Goal: Task Accomplishment & Management: Manage account settings

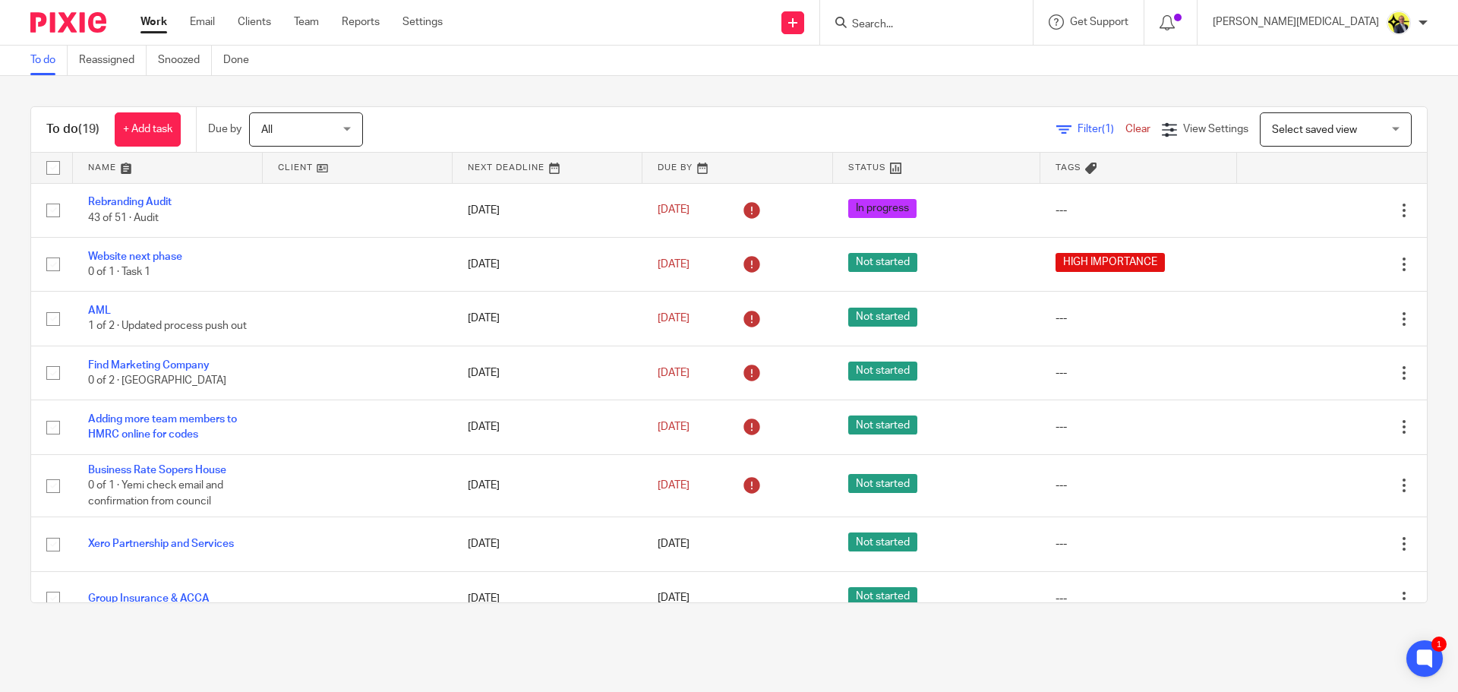
click at [769, 626] on div "To do (19) + Add task Due by All All [DATE] [DATE] This week Next week This mon…" at bounding box center [729, 355] width 1458 height 558
click at [307, 26] on link "Team" at bounding box center [306, 21] width 25 height 15
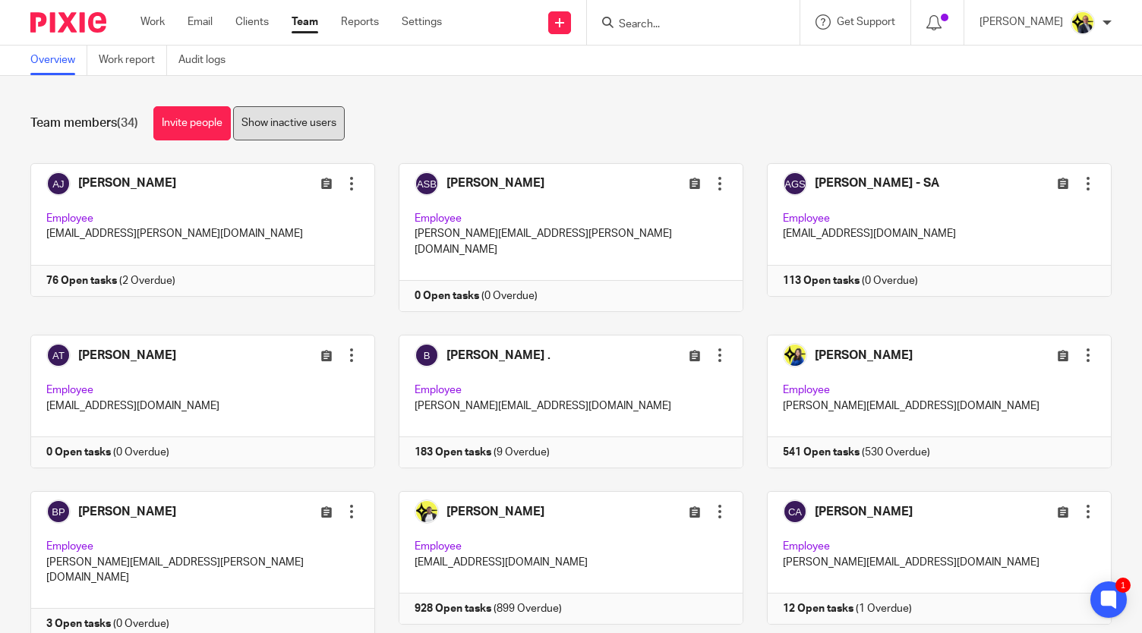
click at [287, 114] on link "Show inactive users" at bounding box center [289, 123] width 112 height 34
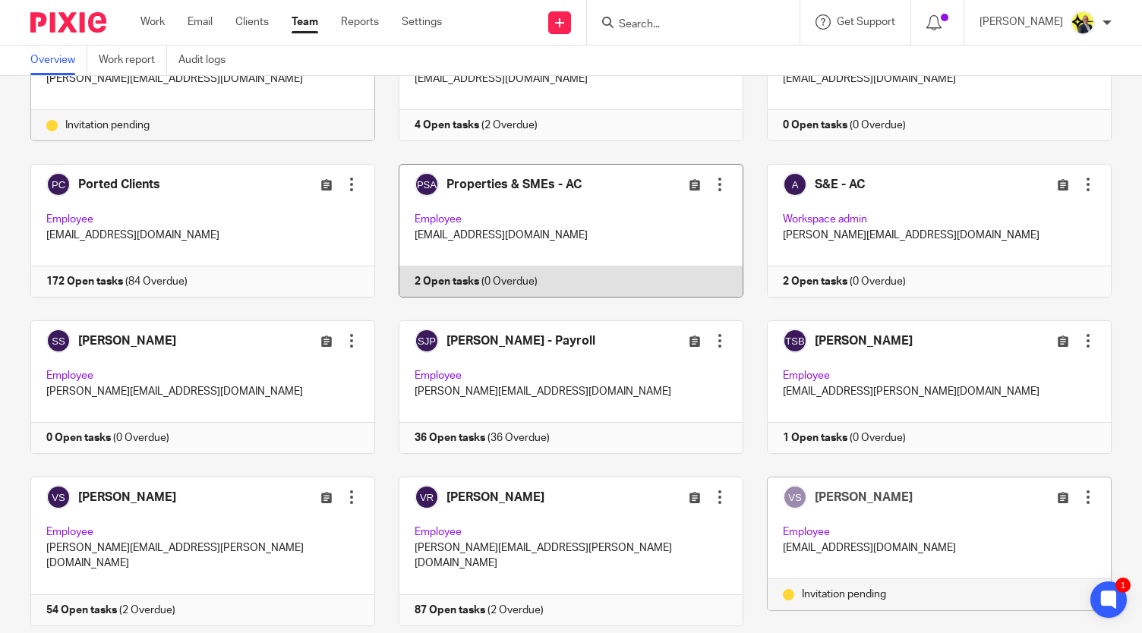
scroll to position [1486, 0]
